Goal: Task Accomplishment & Management: Manage account settings

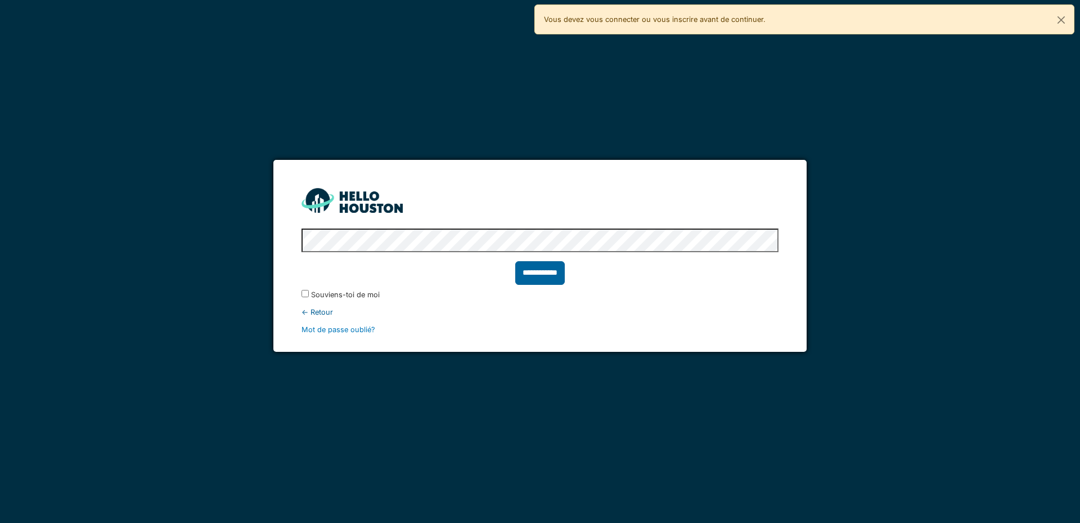
click at [533, 277] on input "**********" at bounding box center [539, 273] width 49 height 24
type input "******"
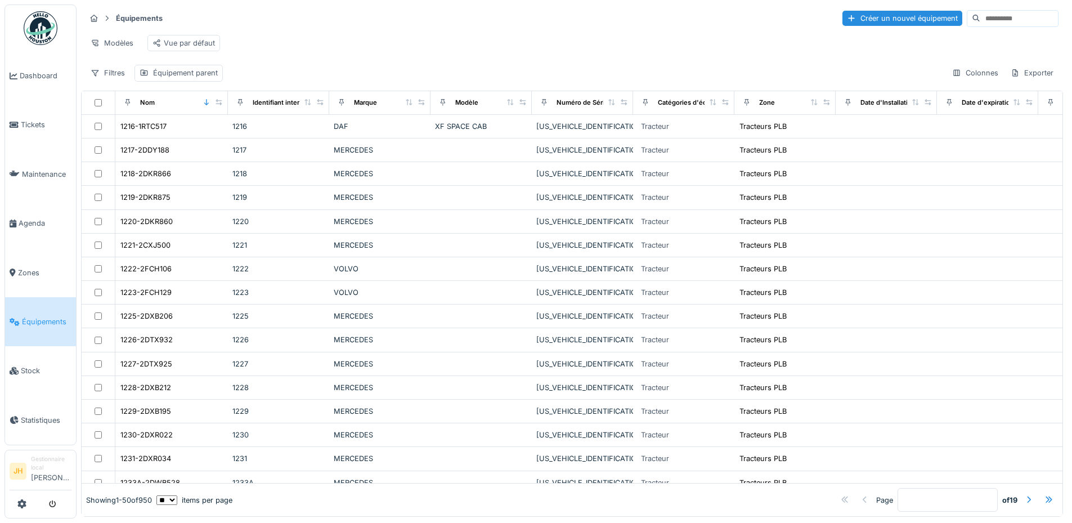
click at [997, 22] on input at bounding box center [1019, 19] width 78 height 16
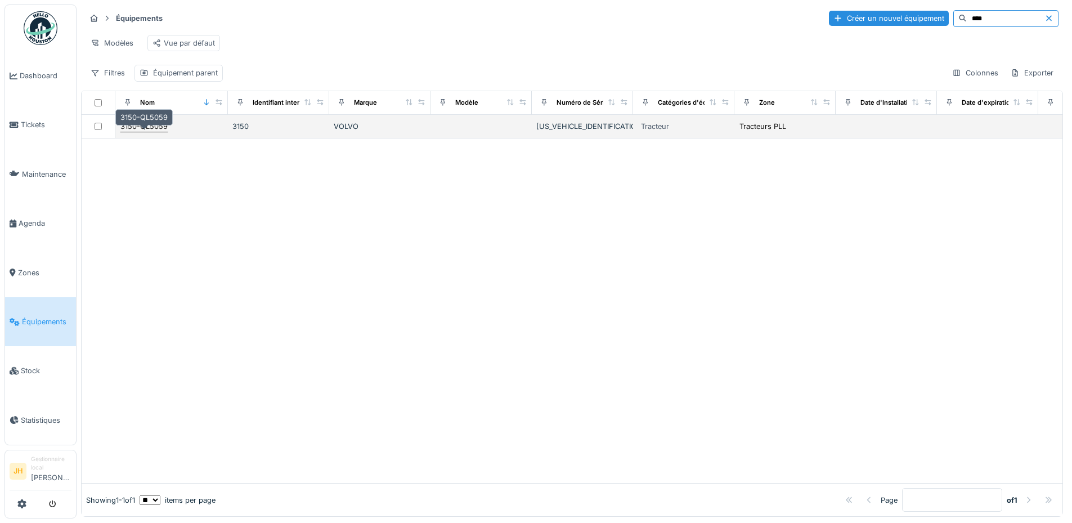
click at [157, 132] on div "3150-QL5059" at bounding box center [143, 126] width 47 height 11
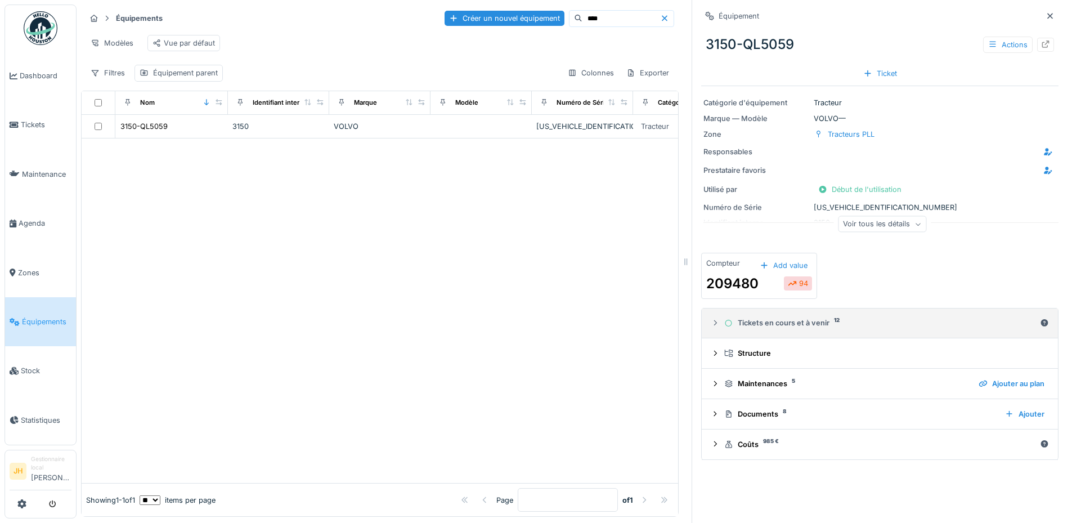
click at [773, 323] on div "Tickets en cours et à venir 12" at bounding box center [879, 322] width 311 height 11
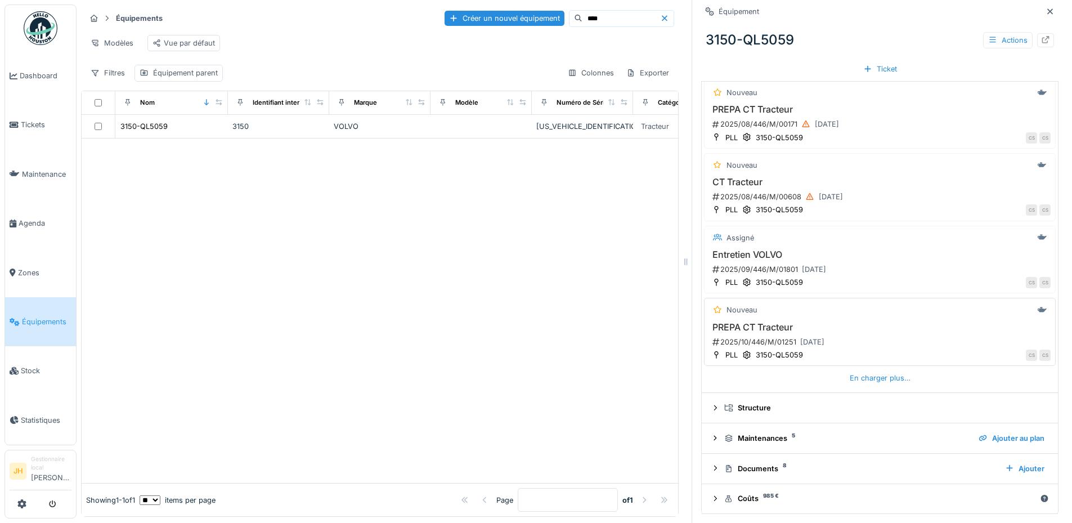
scroll to position [273, 0]
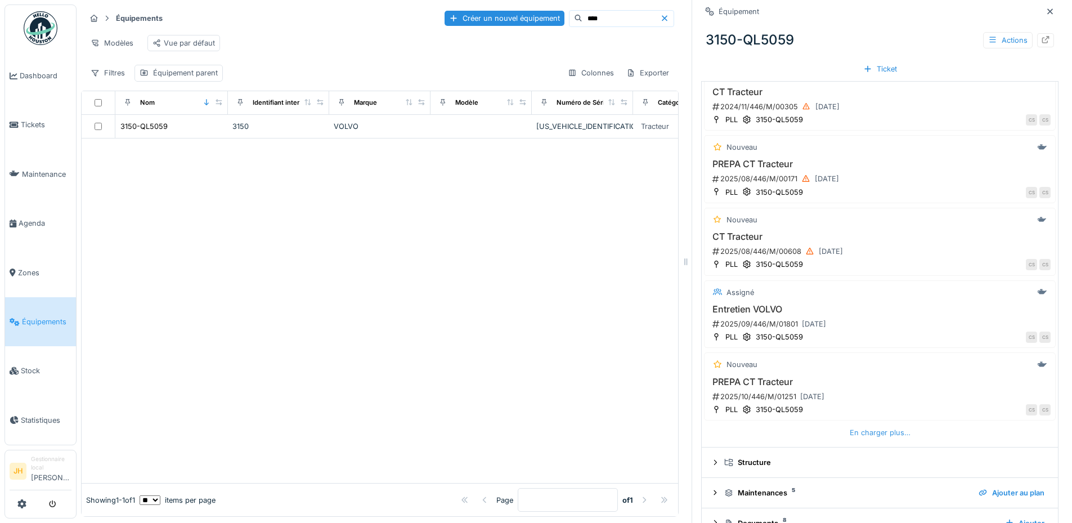
click at [877, 429] on div "En charger plus…" at bounding box center [880, 432] width 70 height 15
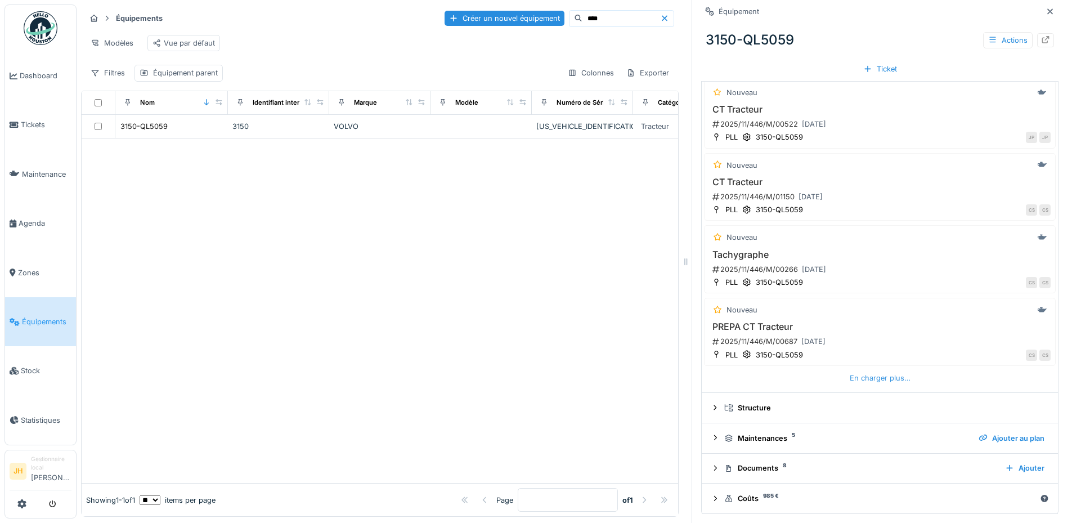
click at [863, 376] on div "En charger plus…" at bounding box center [880, 377] width 70 height 15
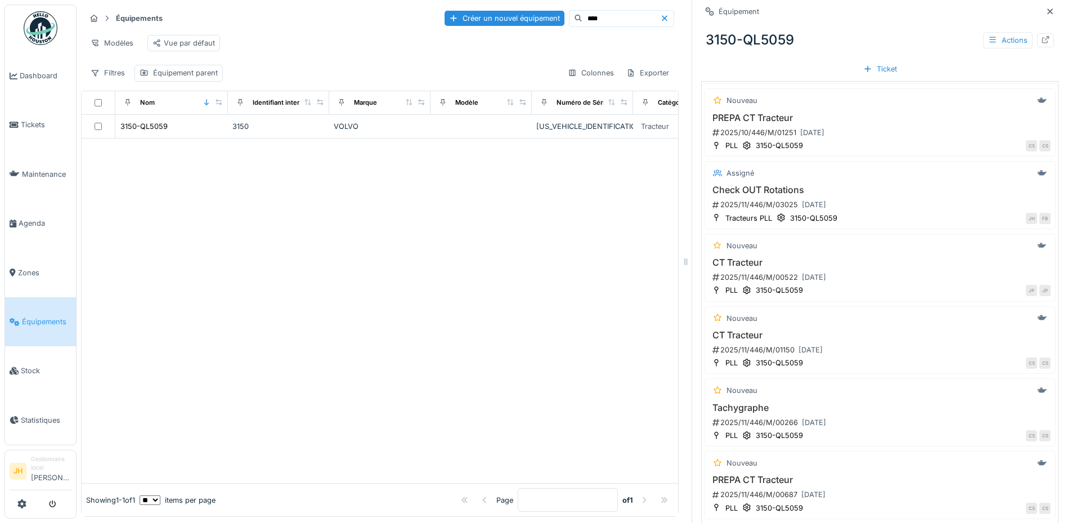
scroll to position [536, 0]
click at [759, 188] on h3 "Check OUT Rotations" at bounding box center [879, 190] width 341 height 11
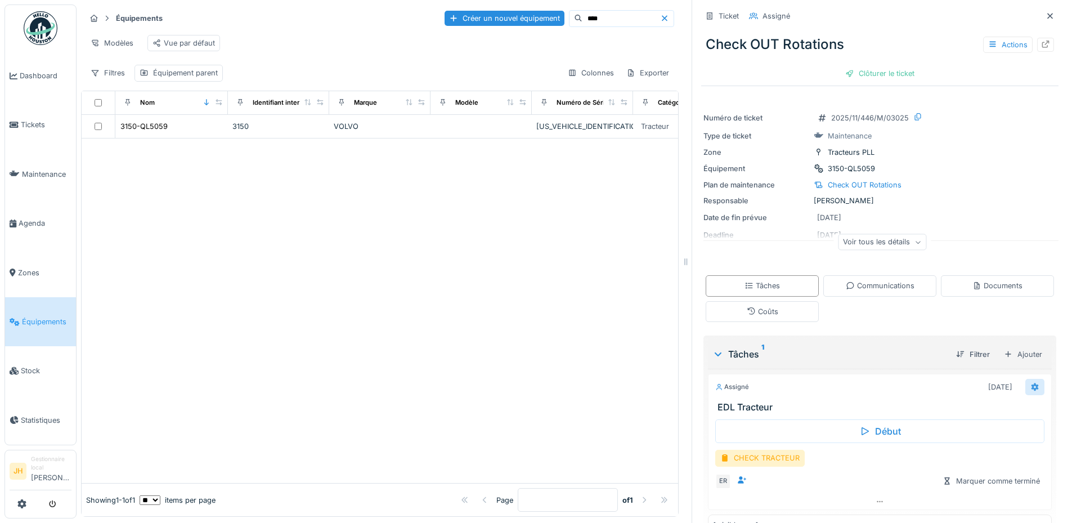
click at [1025, 388] on div at bounding box center [1034, 387] width 19 height 16
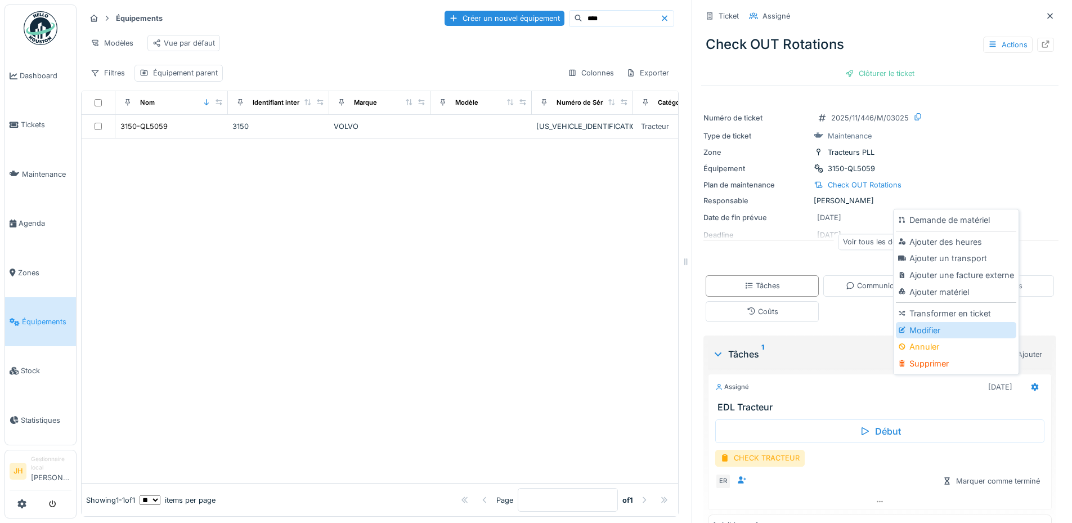
click at [949, 330] on div "Modifier" at bounding box center [955, 330] width 120 height 17
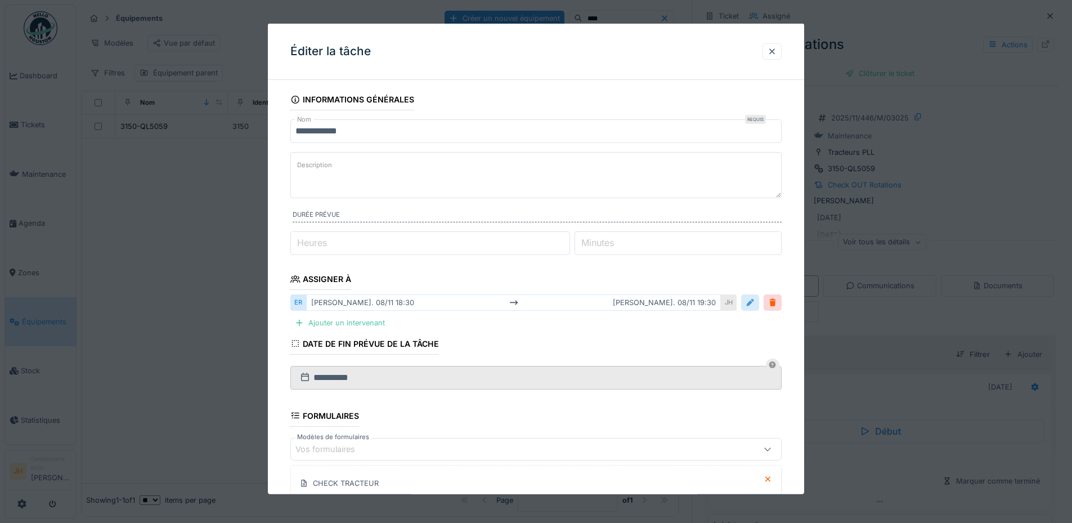
click at [754, 307] on div at bounding box center [749, 302] width 9 height 11
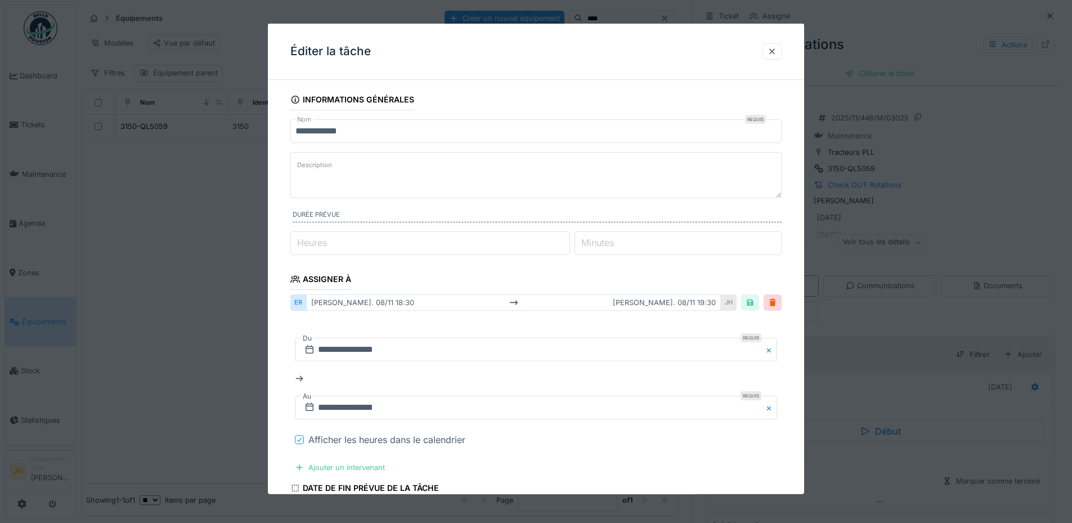
click at [301, 438] on icon at bounding box center [299, 439] width 4 height 4
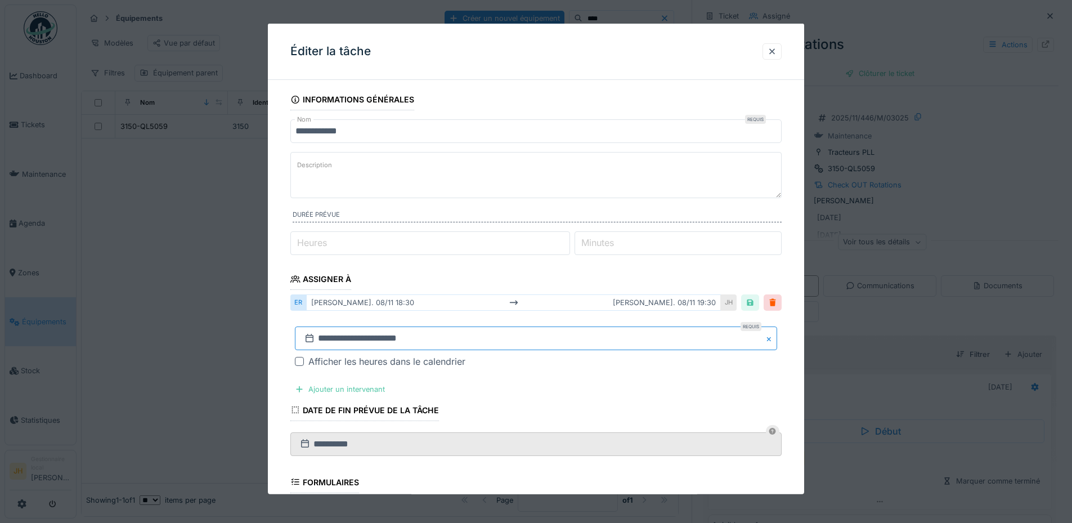
click at [353, 332] on input "**********" at bounding box center [536, 338] width 482 height 24
click at [479, 190] on button "Previous Month" at bounding box center [480, 189] width 18 height 18
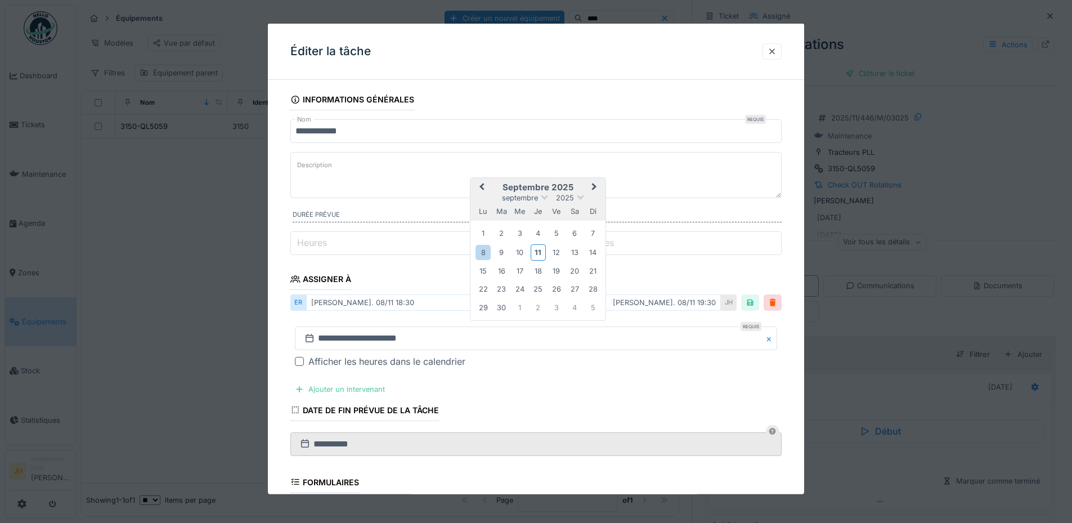
click at [479, 190] on button "Previous Month" at bounding box center [480, 188] width 18 height 18
click at [597, 186] on button "Next Month" at bounding box center [595, 189] width 18 height 18
click at [575, 247] on div "13" at bounding box center [574, 251] width 15 height 15
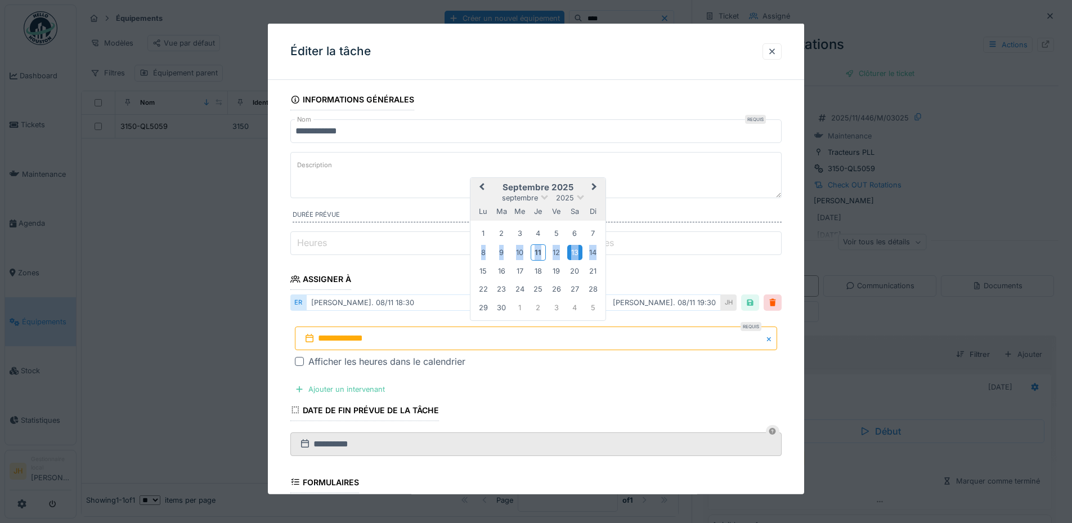
click at [575, 247] on div "13" at bounding box center [574, 251] width 15 height 15
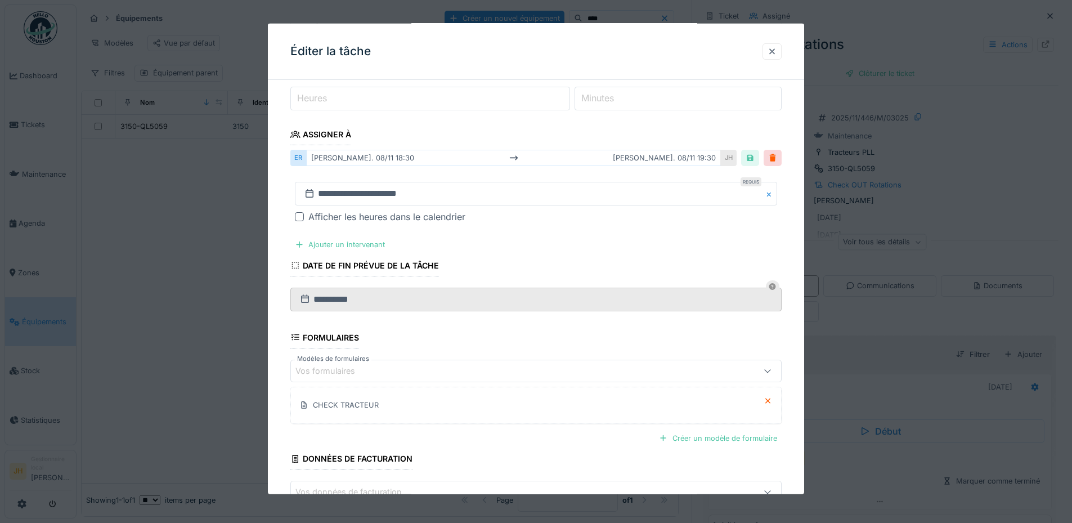
scroll to position [218, 0]
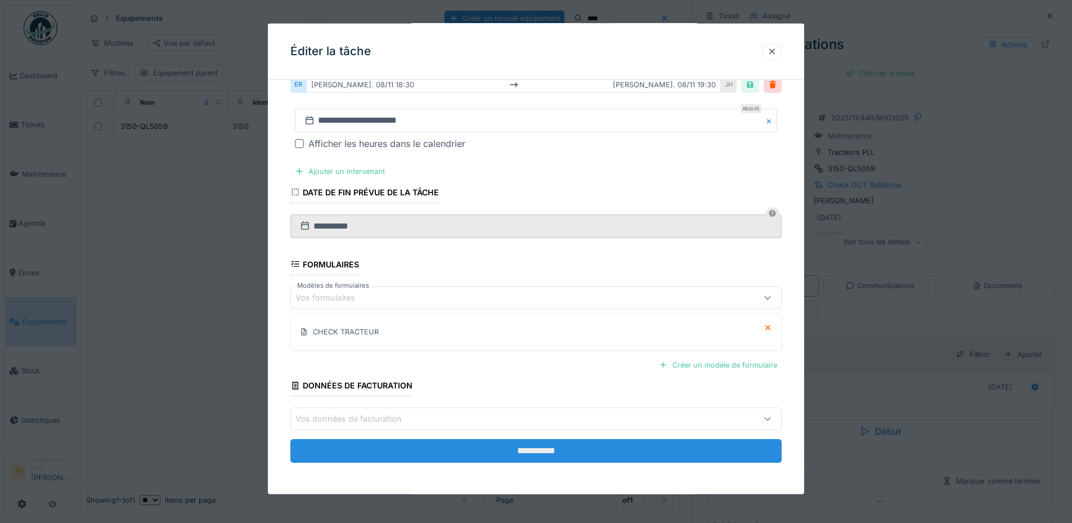
click at [521, 461] on input "**********" at bounding box center [535, 451] width 491 height 24
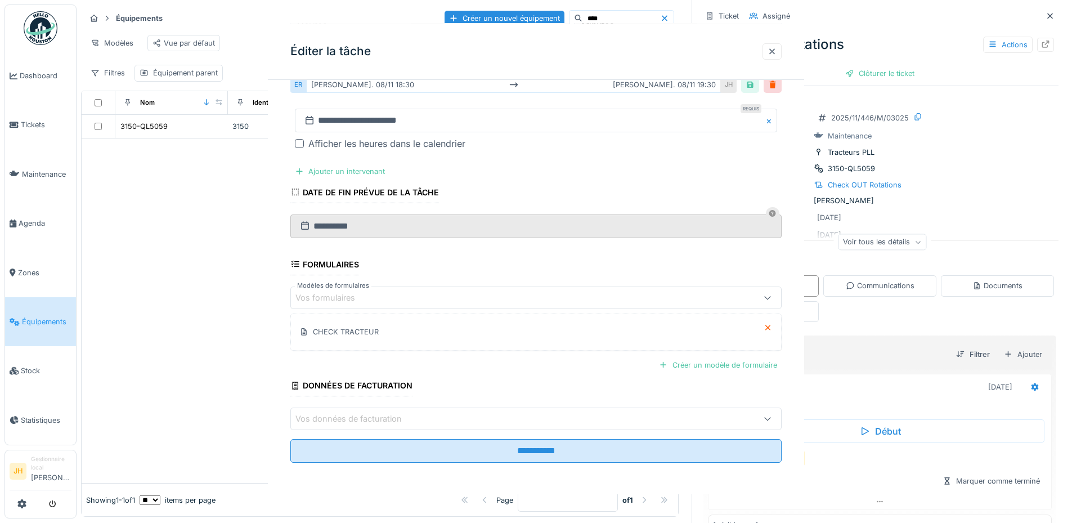
scroll to position [0, 0]
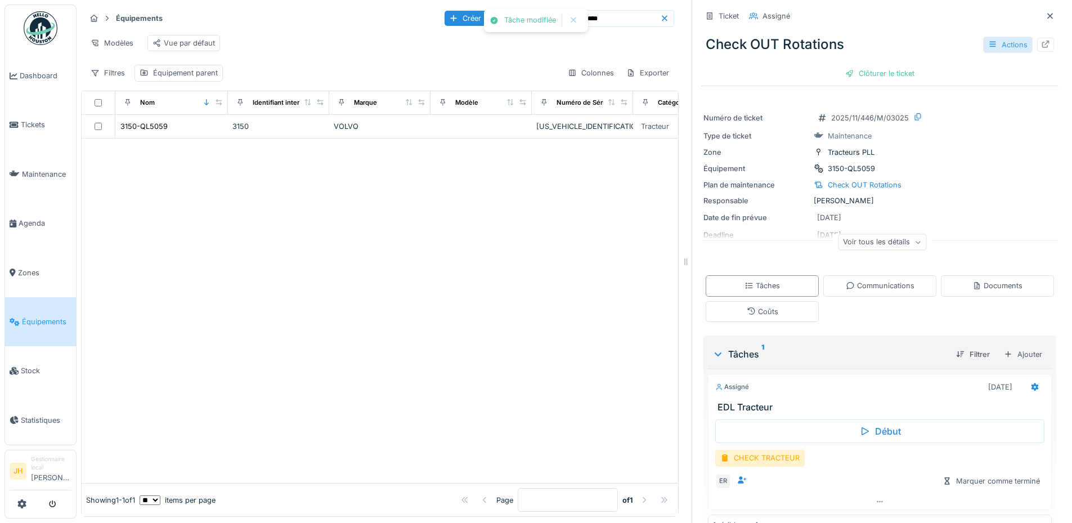
click at [1000, 48] on div "Actions" at bounding box center [1007, 45] width 49 height 16
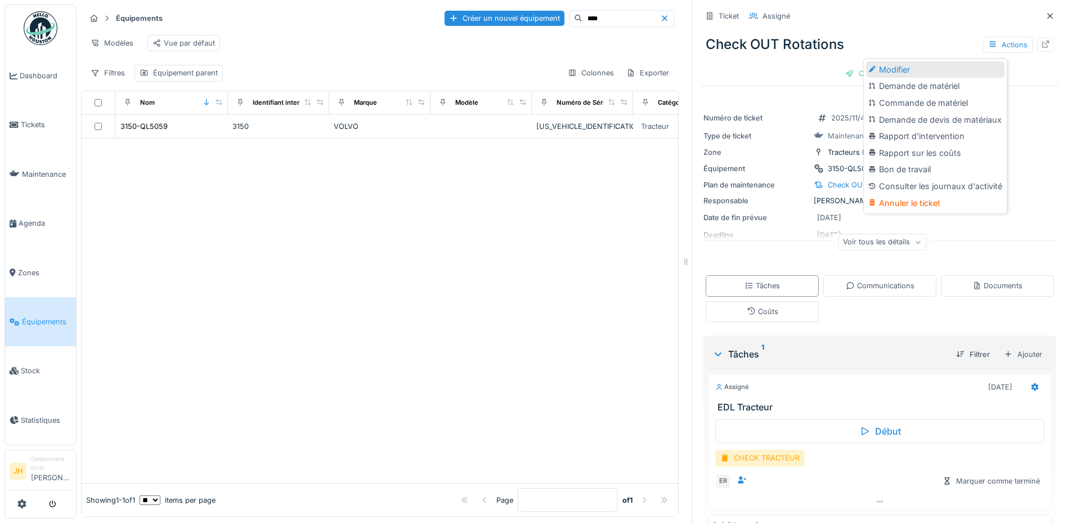
click at [919, 70] on div "Modifier" at bounding box center [935, 69] width 138 height 17
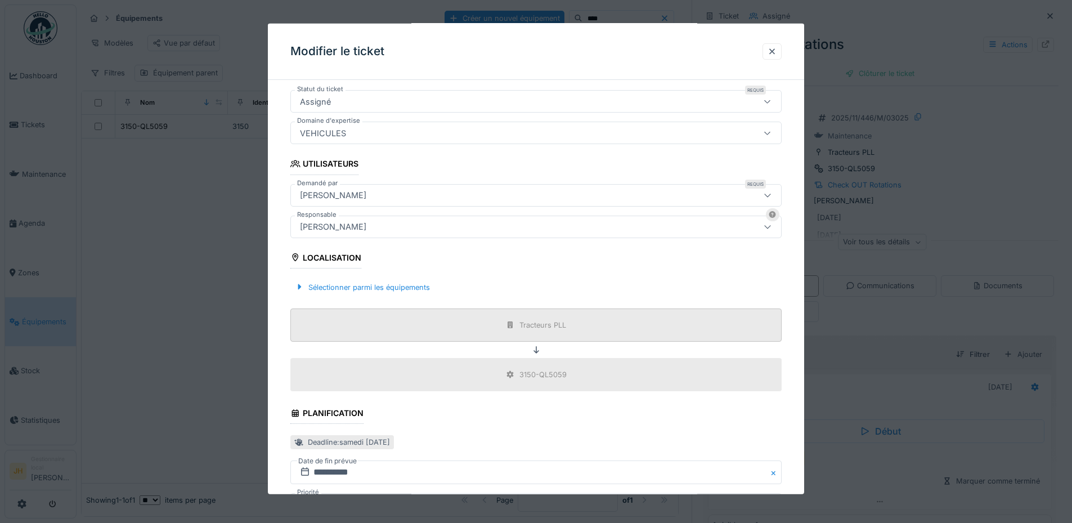
scroll to position [281, 0]
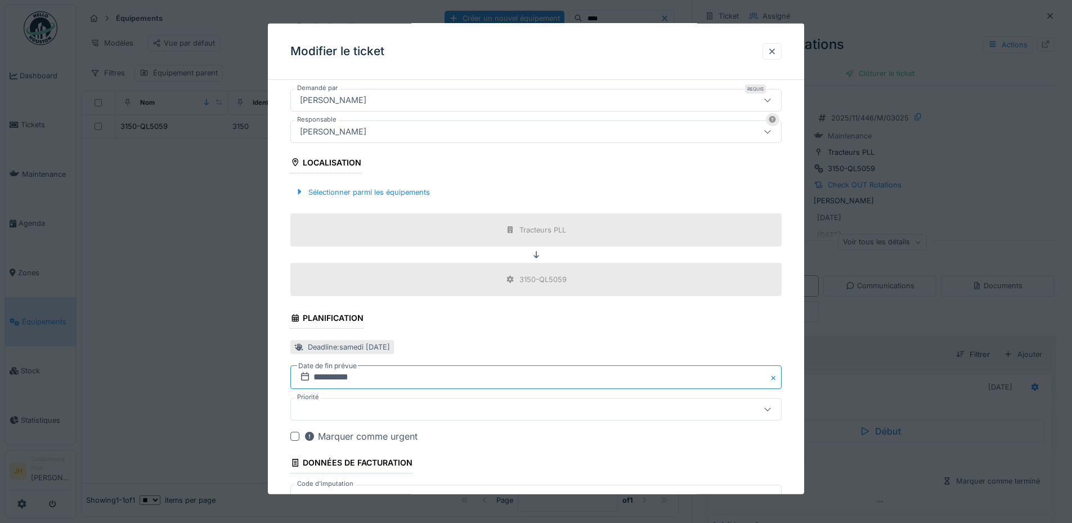
click at [333, 373] on input "**********" at bounding box center [535, 377] width 491 height 24
click at [482, 231] on button "Previous Month" at bounding box center [480, 228] width 18 height 18
click at [577, 287] on div "13" at bounding box center [574, 290] width 15 height 15
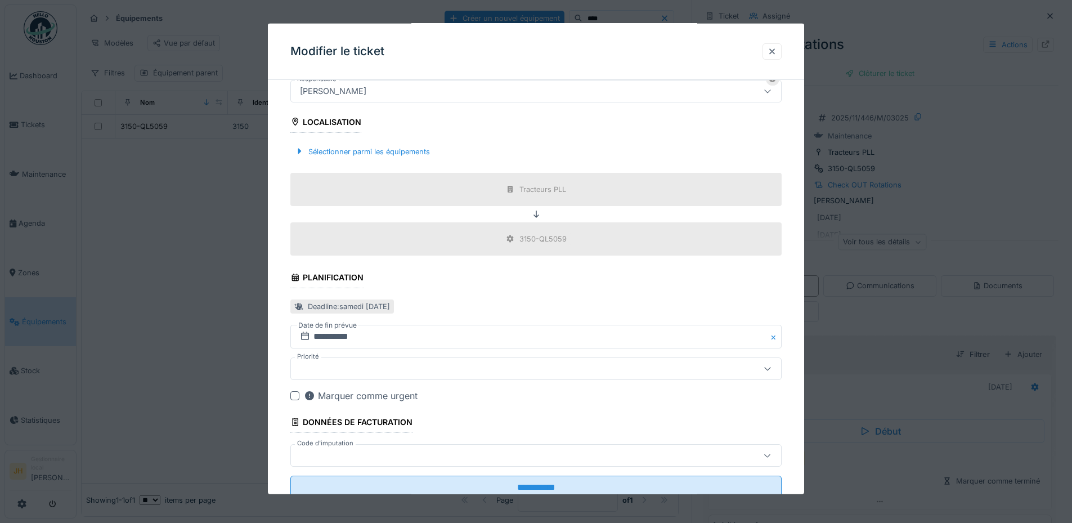
scroll to position [358, 0]
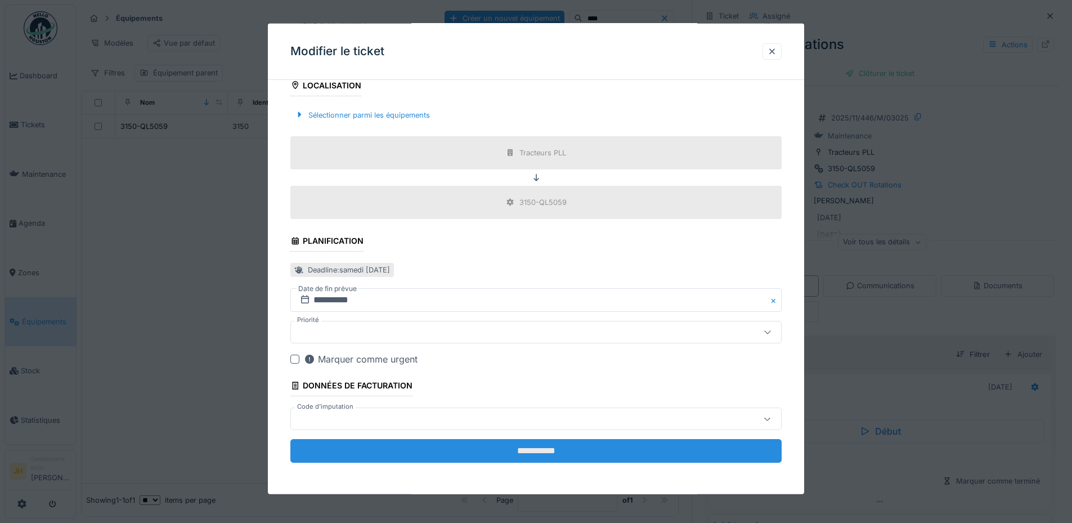
click at [586, 453] on input "**********" at bounding box center [535, 451] width 491 height 24
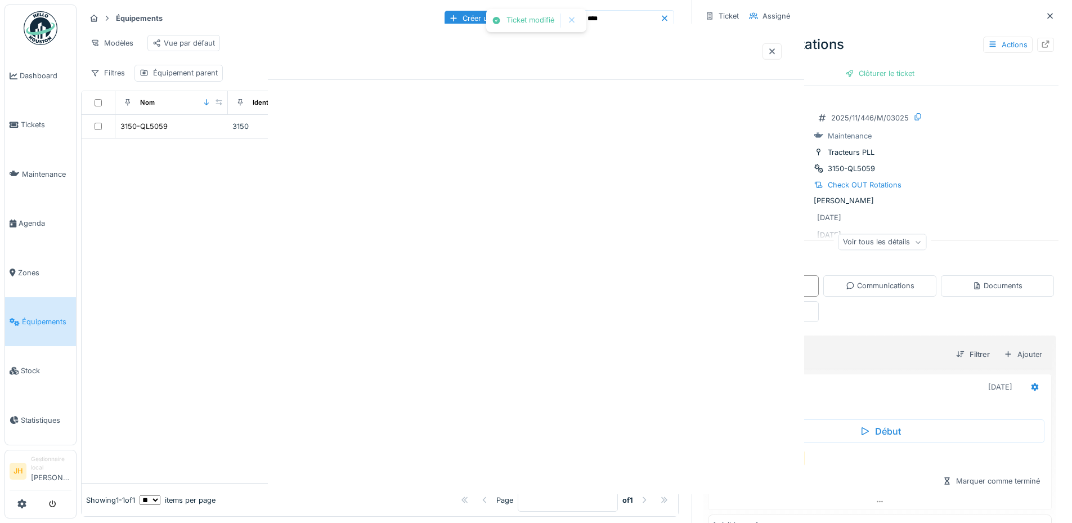
scroll to position [0, 0]
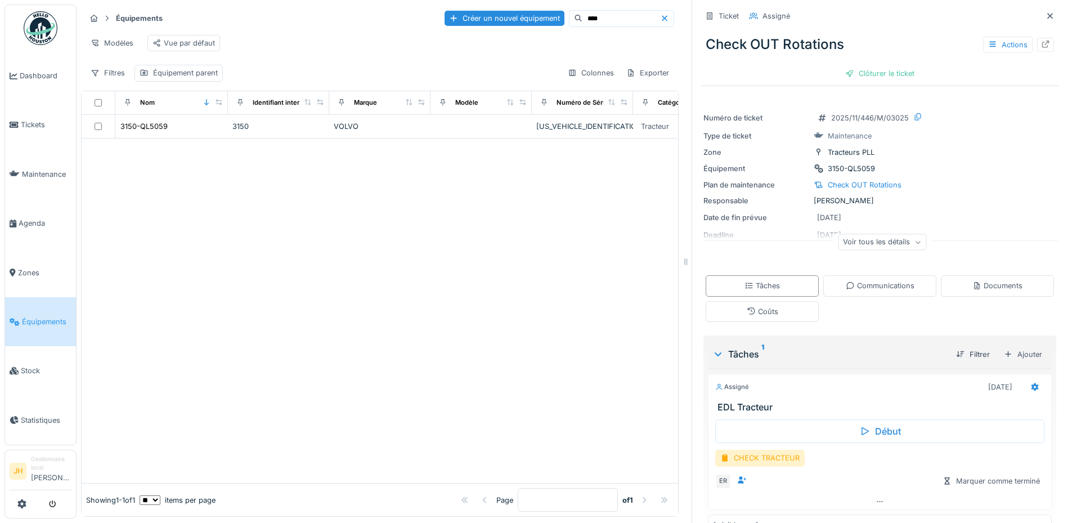
click at [601, 15] on input "****" at bounding box center [621, 19] width 78 height 16
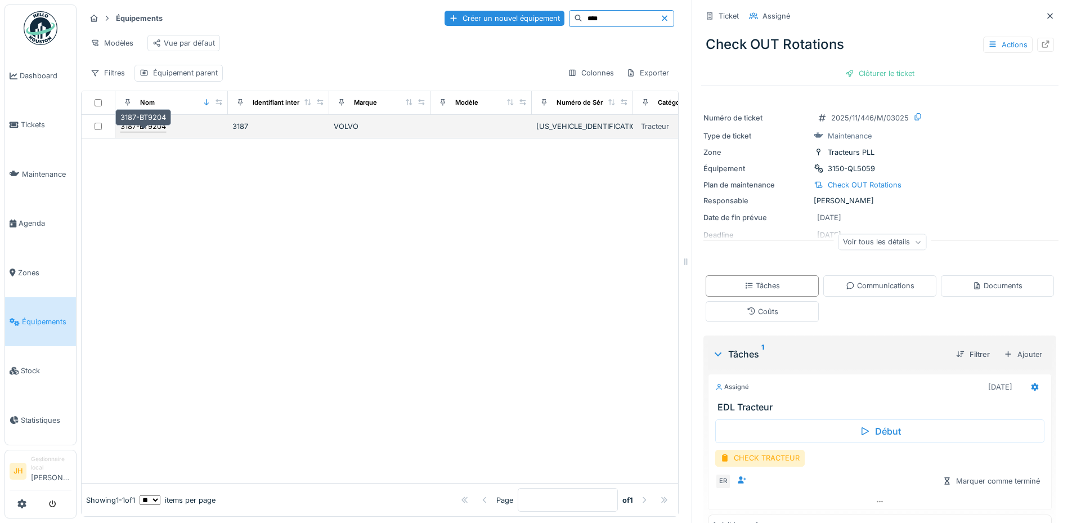
type input "****"
click at [159, 132] on div "3187-BT9204" at bounding box center [143, 126] width 46 height 11
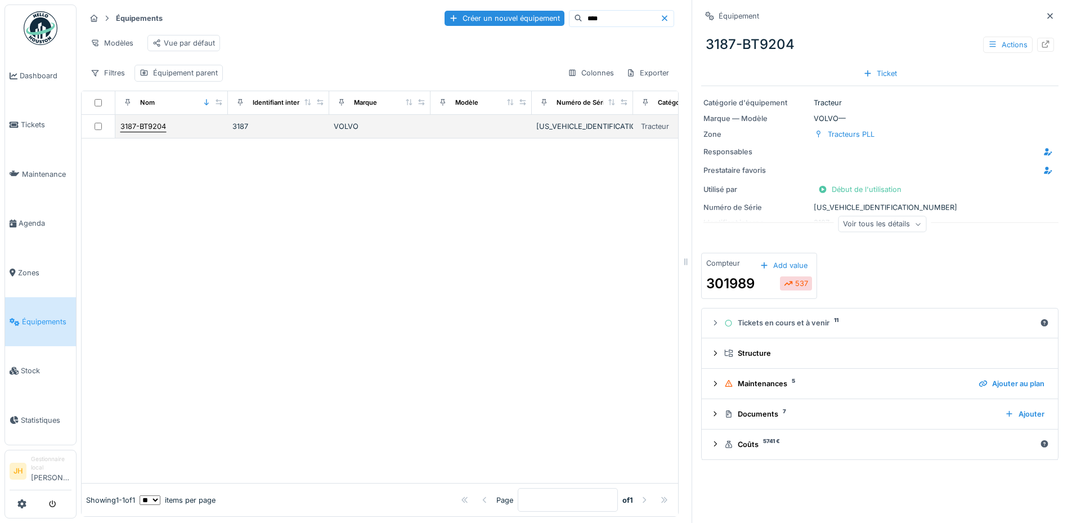
click at [142, 132] on div "3187-BT9204" at bounding box center [143, 126] width 46 height 11
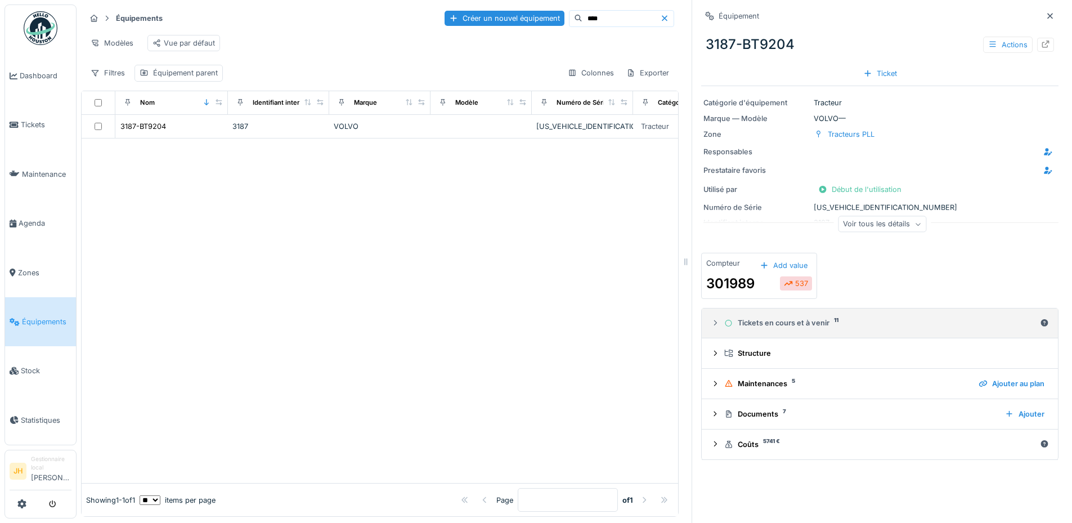
click at [794, 327] on div "Tickets en cours et à venir 11" at bounding box center [879, 322] width 311 height 11
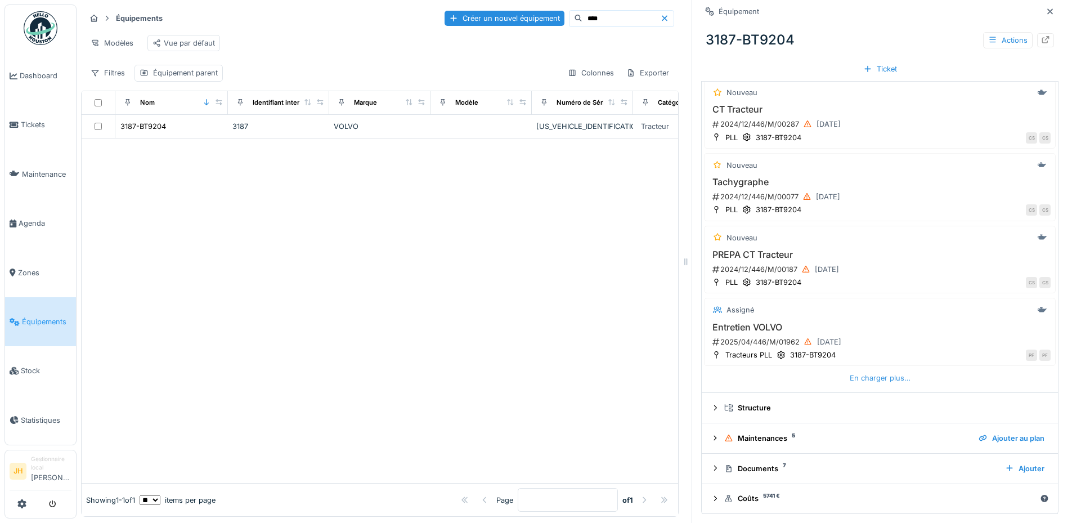
click at [856, 379] on div "En charger plus…" at bounding box center [880, 377] width 70 height 15
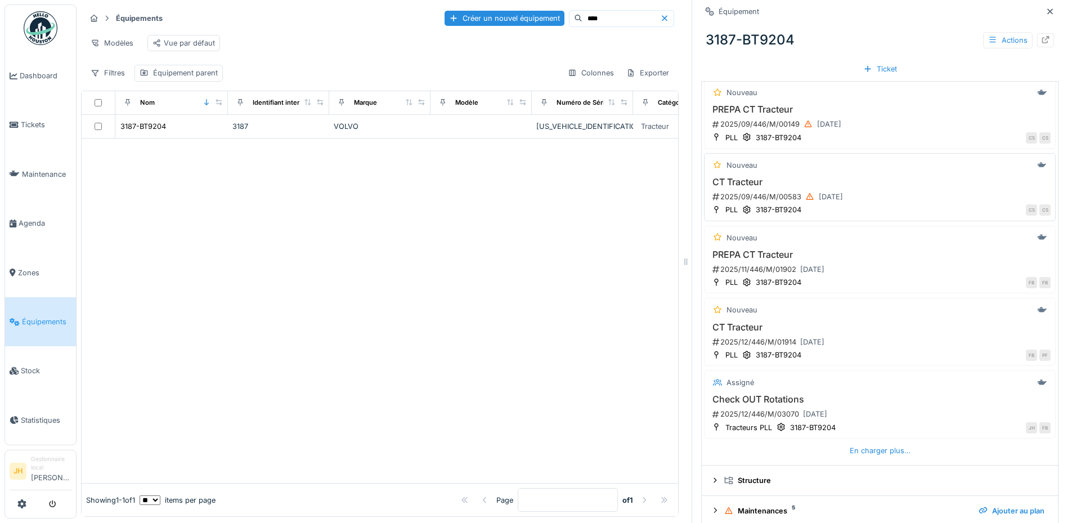
scroll to position [691, 0]
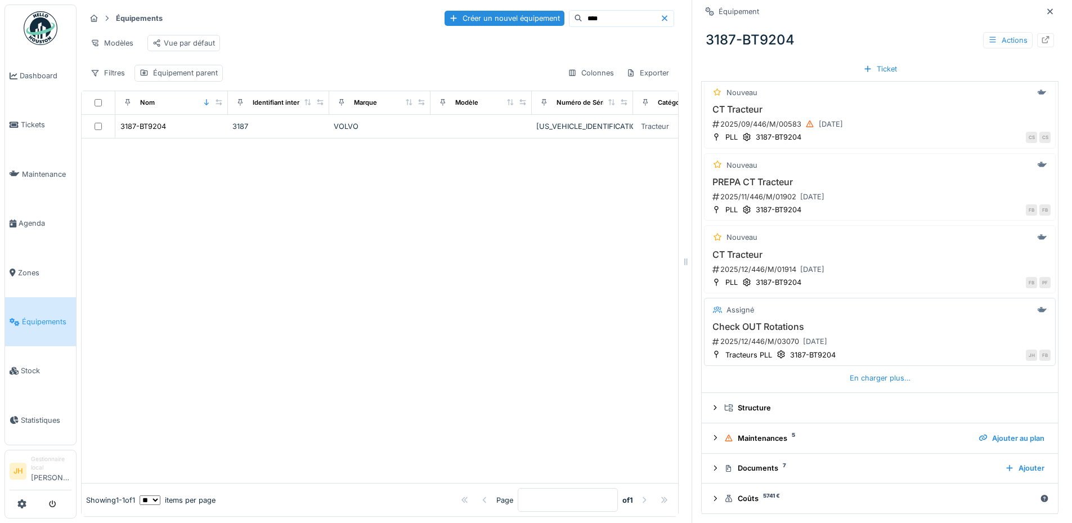
click at [768, 323] on h3 "Check OUT Rotations" at bounding box center [879, 326] width 341 height 11
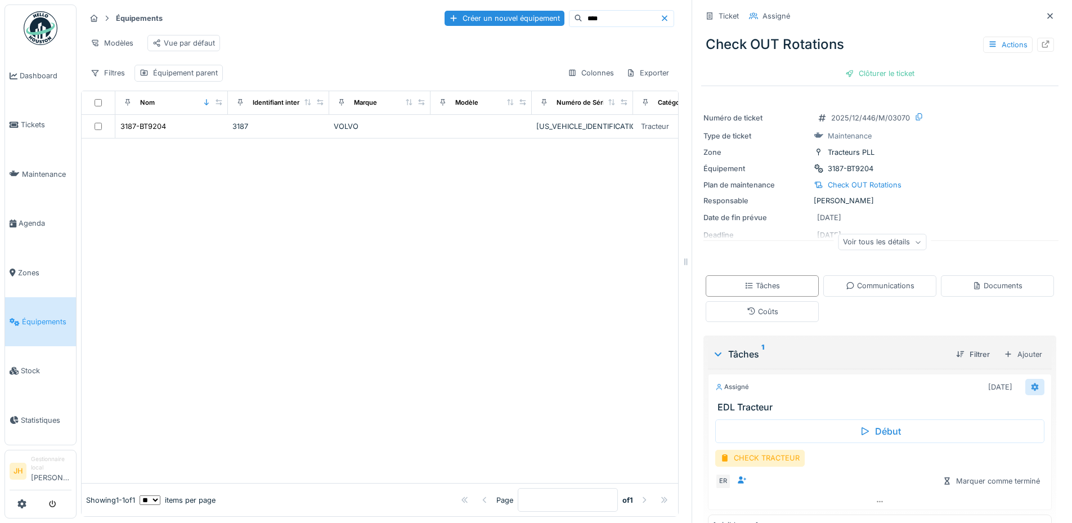
click at [1030, 388] on icon at bounding box center [1034, 386] width 9 height 7
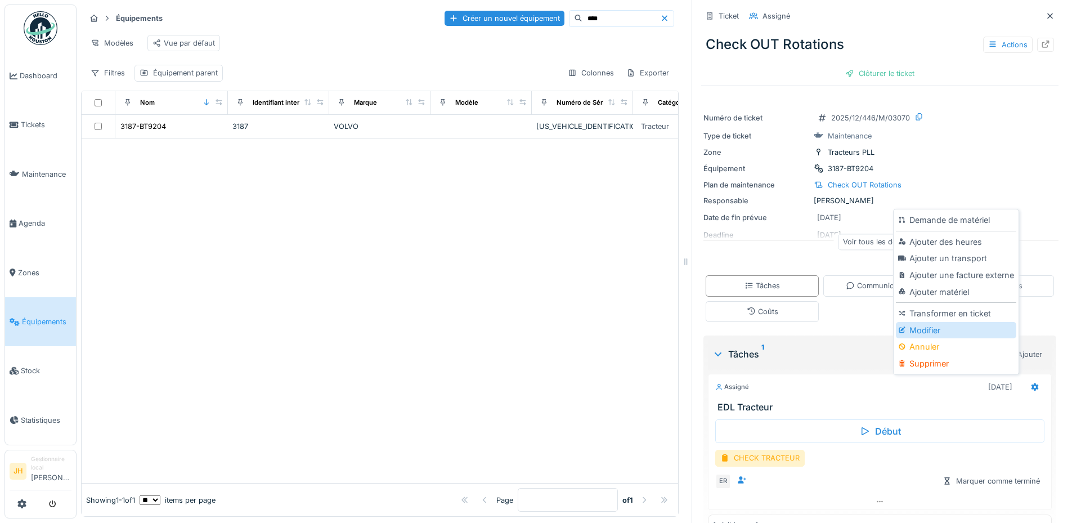
click at [934, 330] on div "Modifier" at bounding box center [955, 330] width 120 height 17
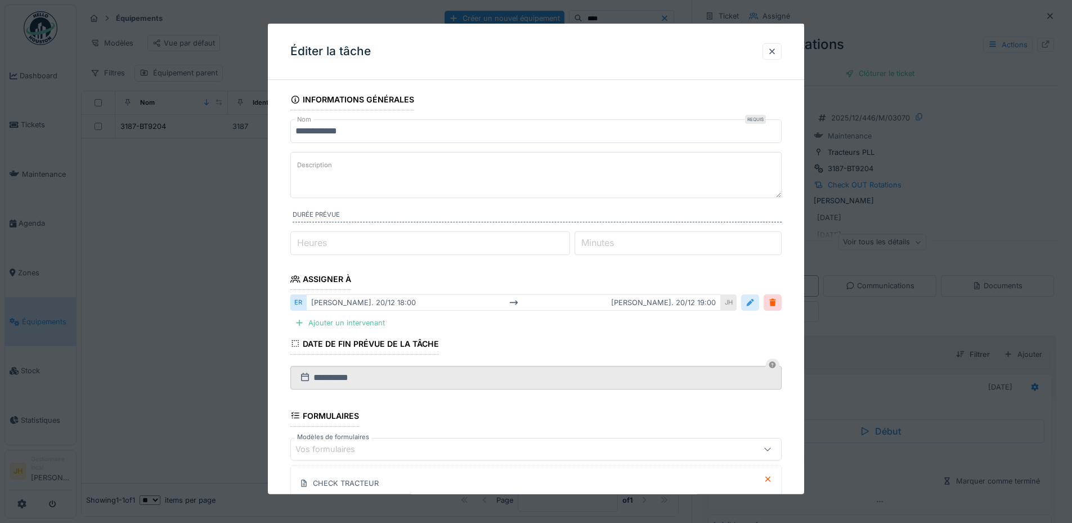
click at [754, 306] on div at bounding box center [749, 302] width 9 height 11
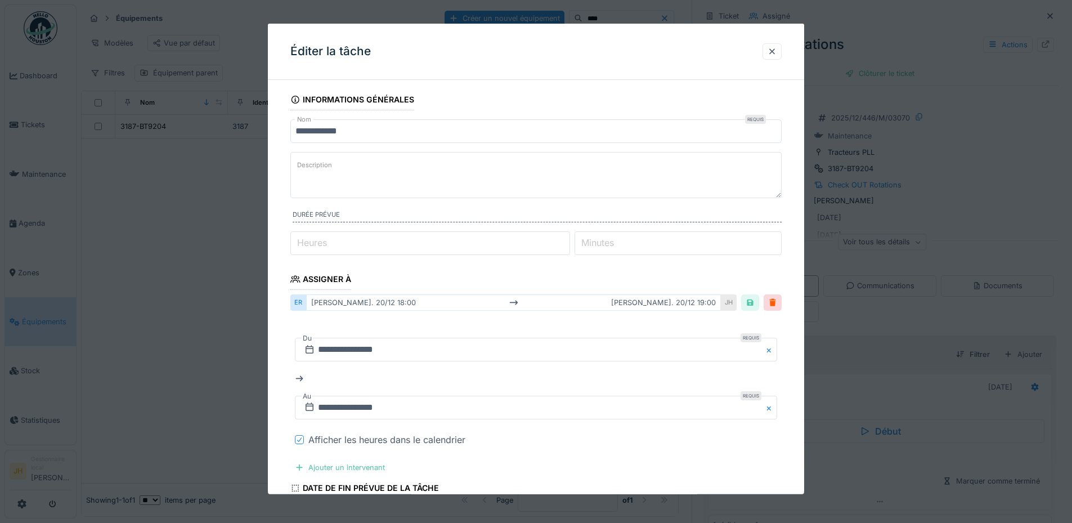
click at [301, 439] on icon at bounding box center [299, 439] width 7 height 6
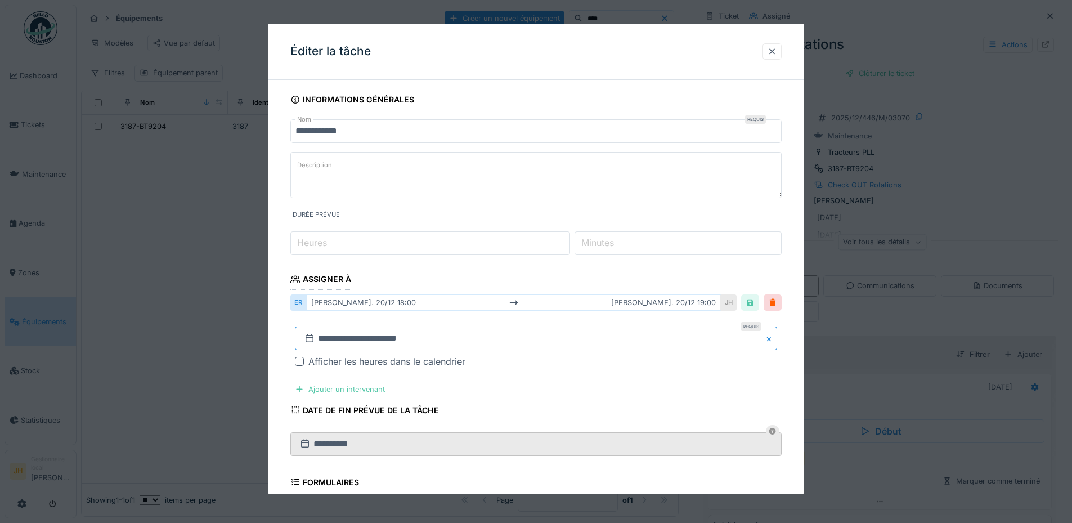
click at [372, 340] on input "**********" at bounding box center [536, 338] width 482 height 24
click at [481, 188] on span "Previous Month" at bounding box center [481, 188] width 0 height 13
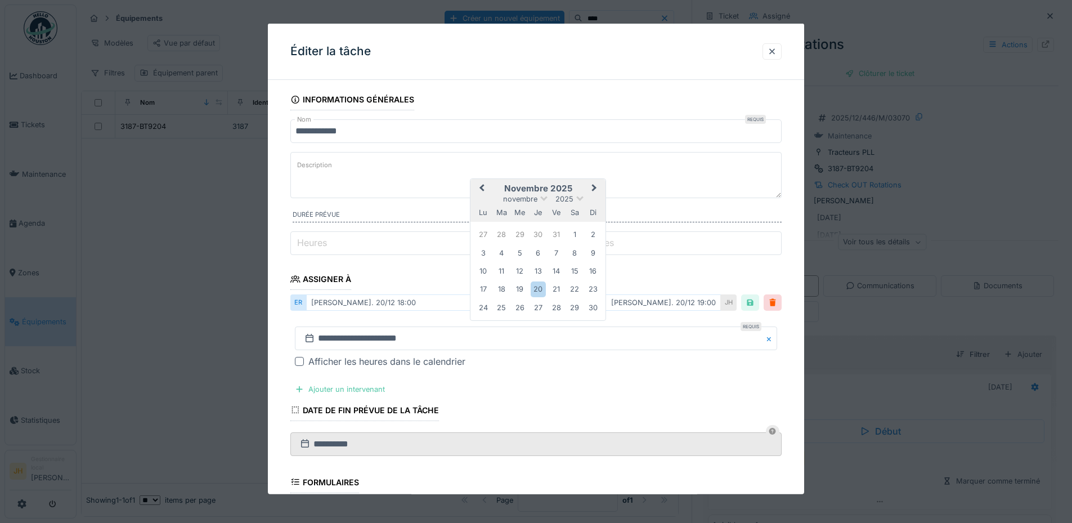
click at [481, 188] on span "Previous Month" at bounding box center [481, 188] width 0 height 13
click at [577, 251] on div "13" at bounding box center [574, 251] width 15 height 15
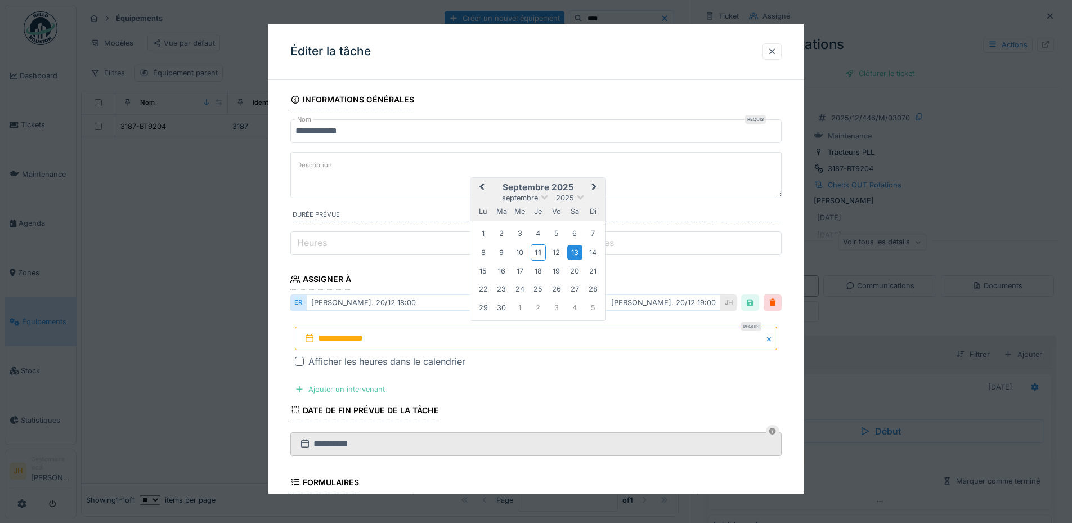
click at [577, 251] on div "13" at bounding box center [574, 251] width 15 height 15
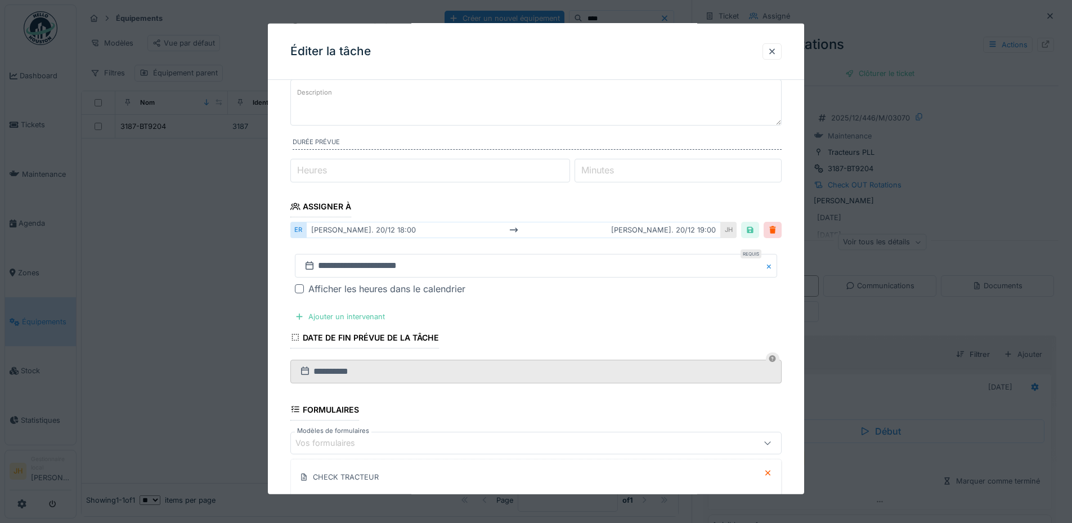
scroll to position [218, 0]
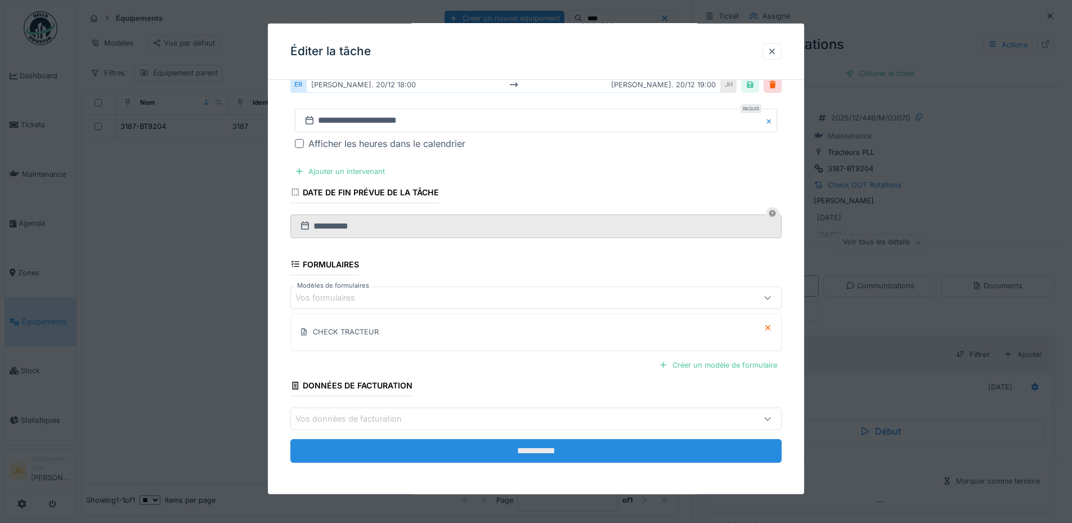
click at [584, 447] on input "**********" at bounding box center [535, 451] width 491 height 24
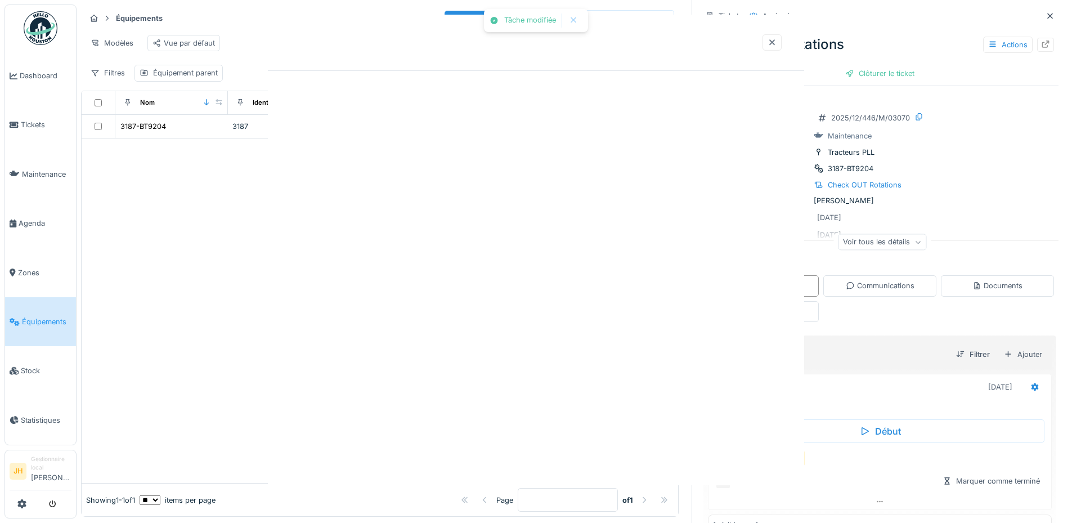
scroll to position [0, 0]
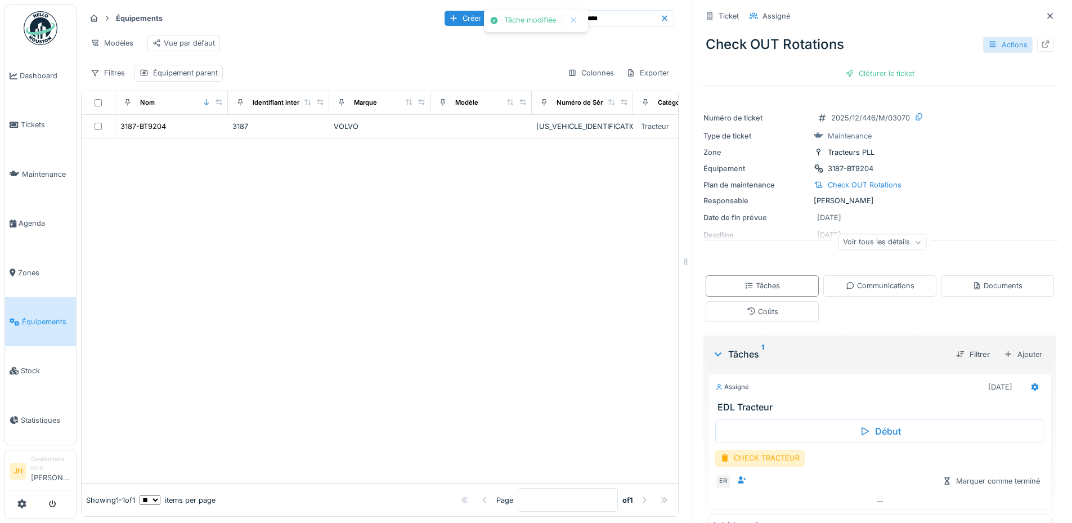
click at [993, 41] on div "Actions" at bounding box center [1007, 45] width 49 height 16
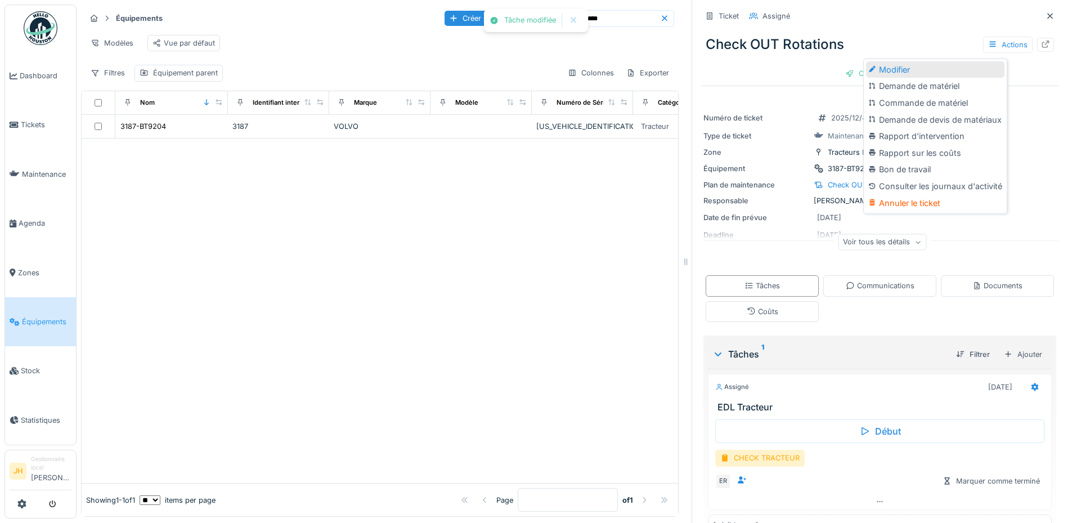
click at [939, 65] on div "Modifier" at bounding box center [935, 69] width 138 height 17
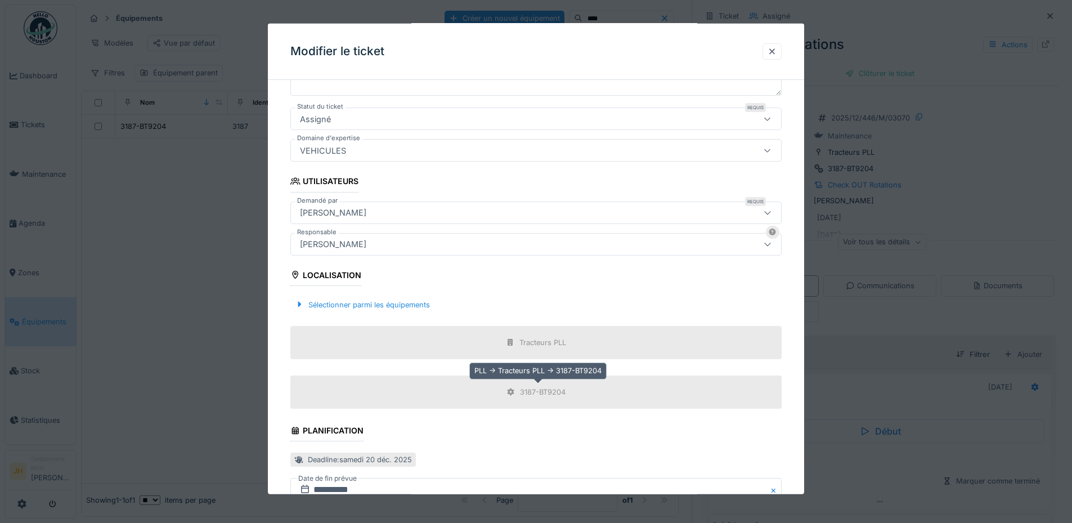
scroll to position [358, 0]
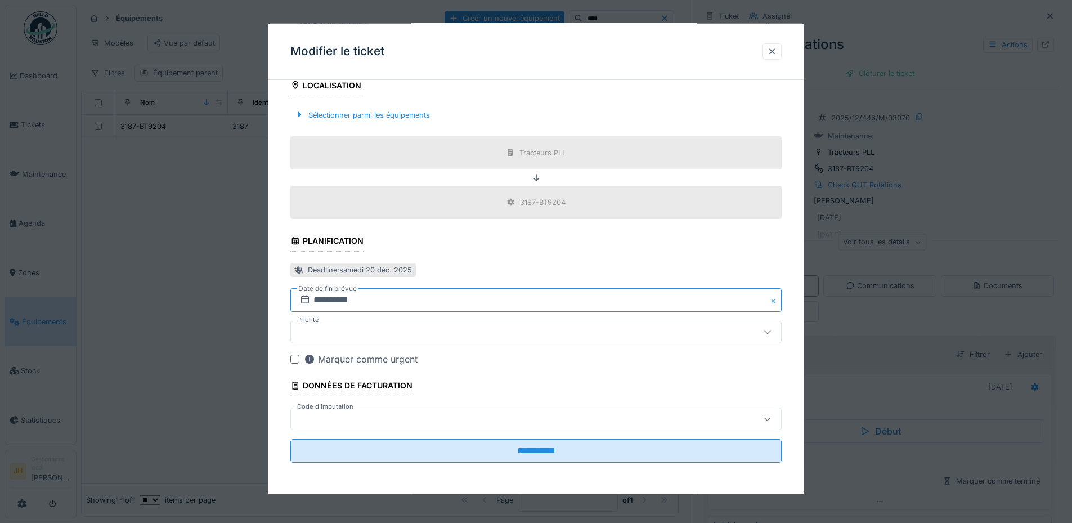
click at [330, 301] on input "**********" at bounding box center [535, 300] width 491 height 24
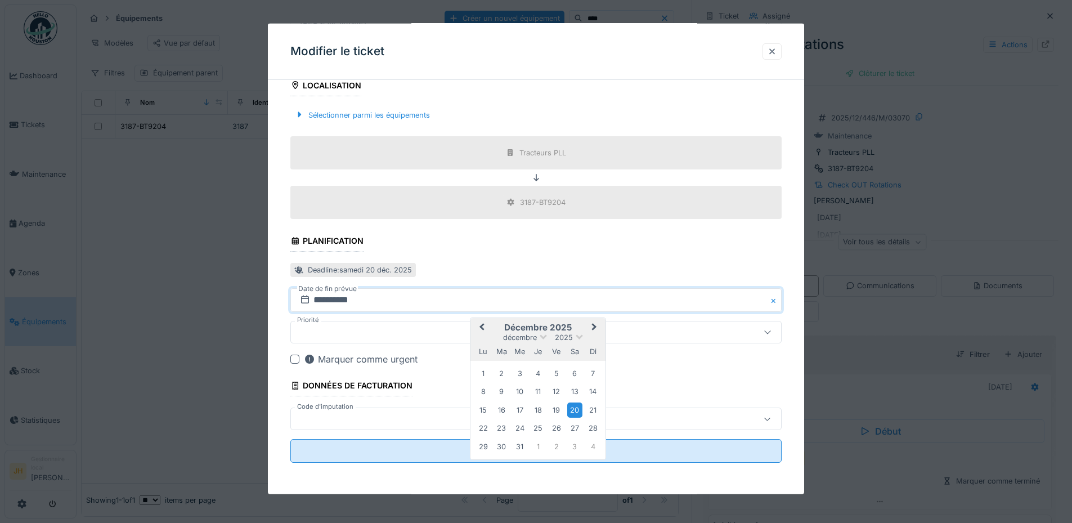
click at [481, 325] on span "Previous Month" at bounding box center [481, 327] width 0 height 13
click at [594, 327] on span "Next Month" at bounding box center [594, 327] width 0 height 13
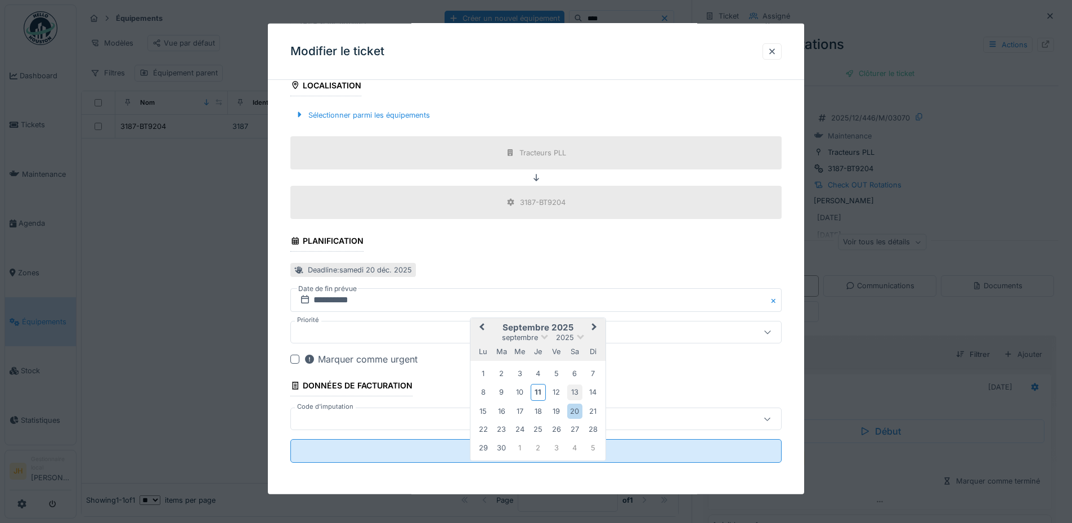
click at [575, 391] on div "13" at bounding box center [574, 391] width 15 height 15
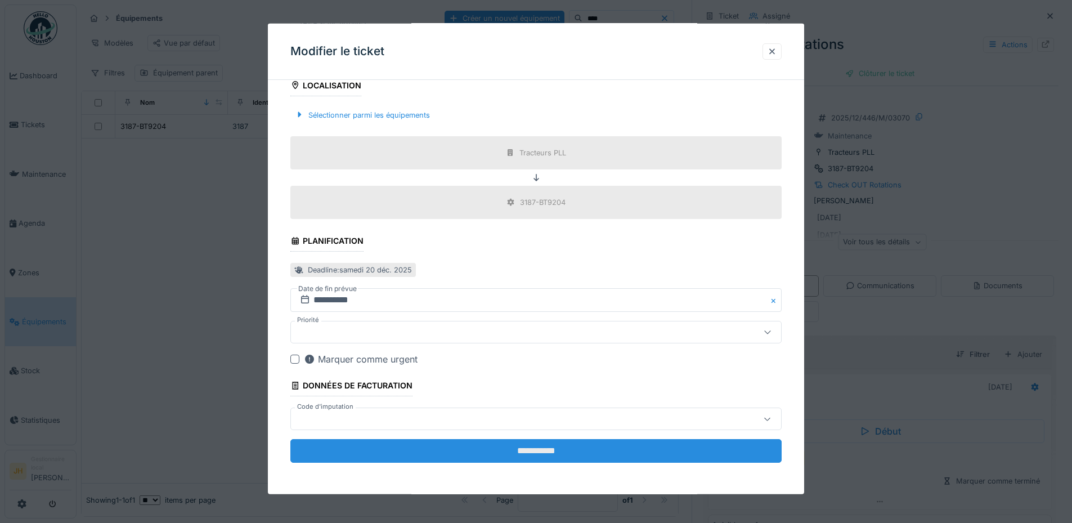
click at [575, 454] on input "**********" at bounding box center [535, 451] width 491 height 24
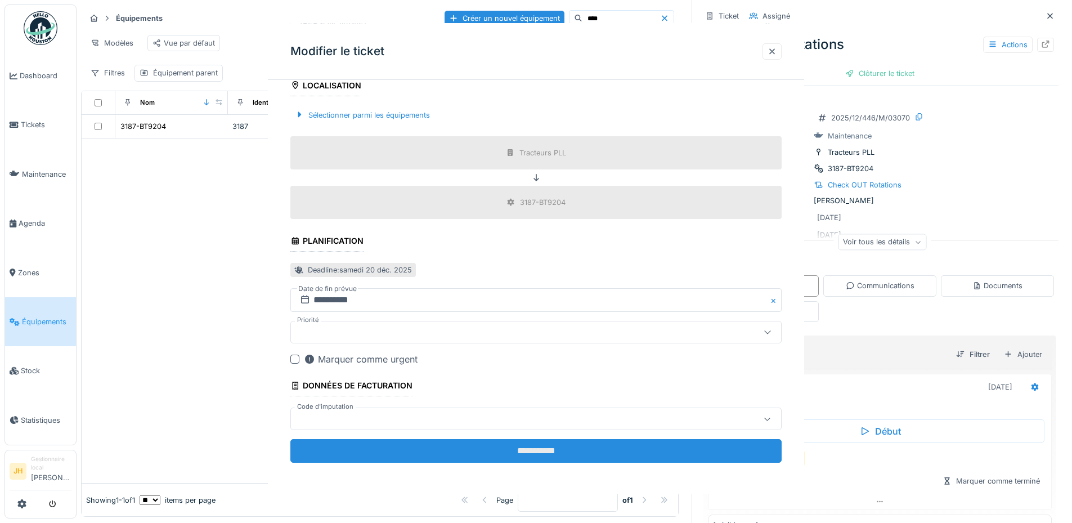
scroll to position [0, 0]
